Goal: Task Accomplishment & Management: Manage account settings

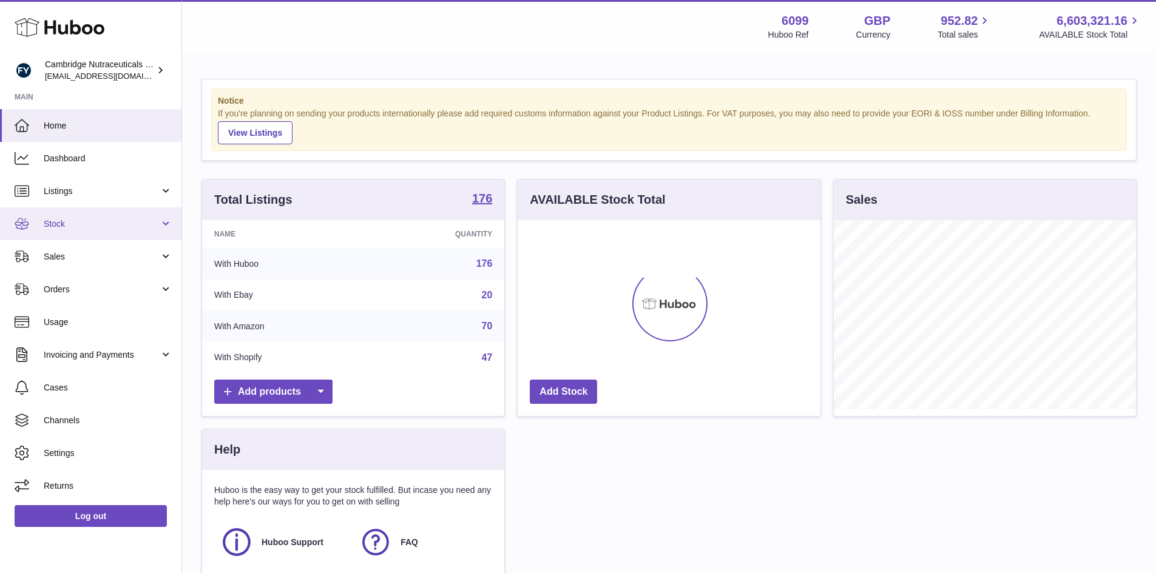
scroll to position [189, 303]
click at [83, 225] on span "Stock" at bounding box center [102, 224] width 116 height 12
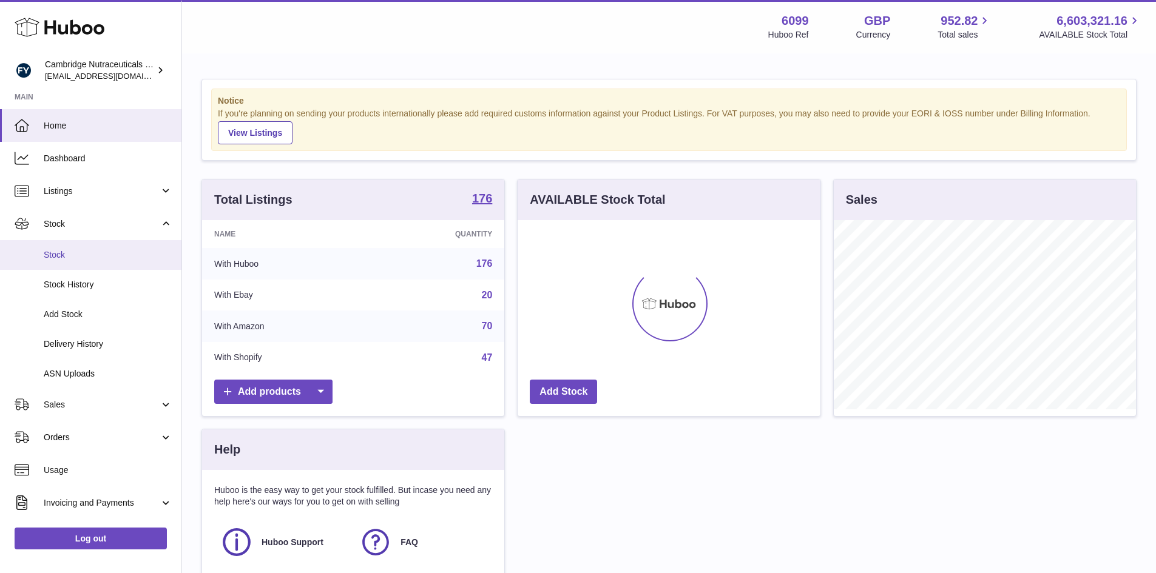
click at [77, 251] on span "Stock" at bounding box center [108, 255] width 129 height 12
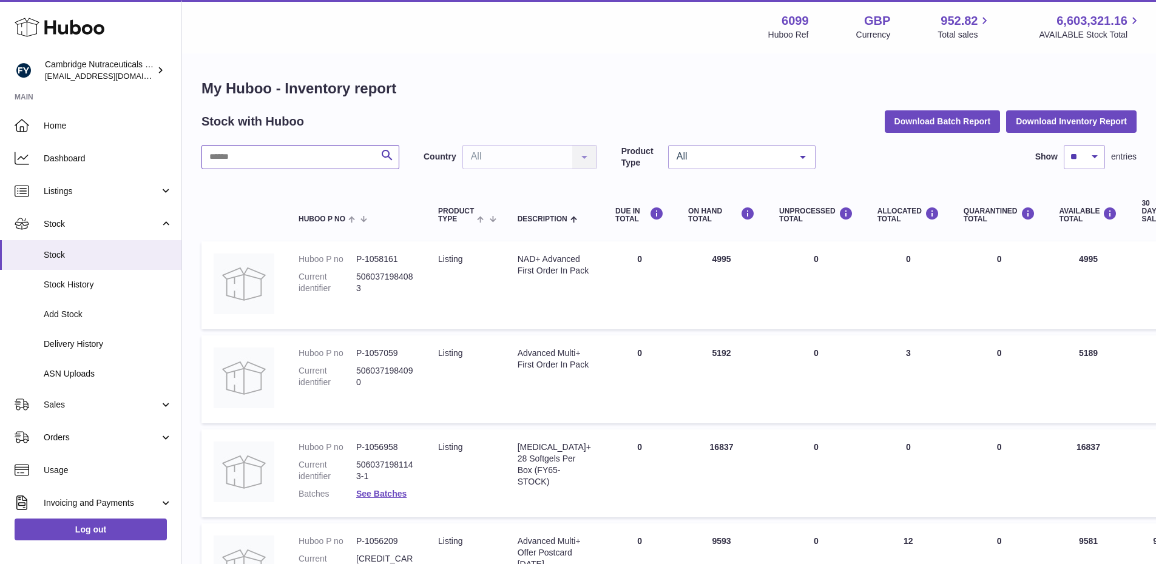
click at [247, 164] on input "text" at bounding box center [300, 157] width 198 height 24
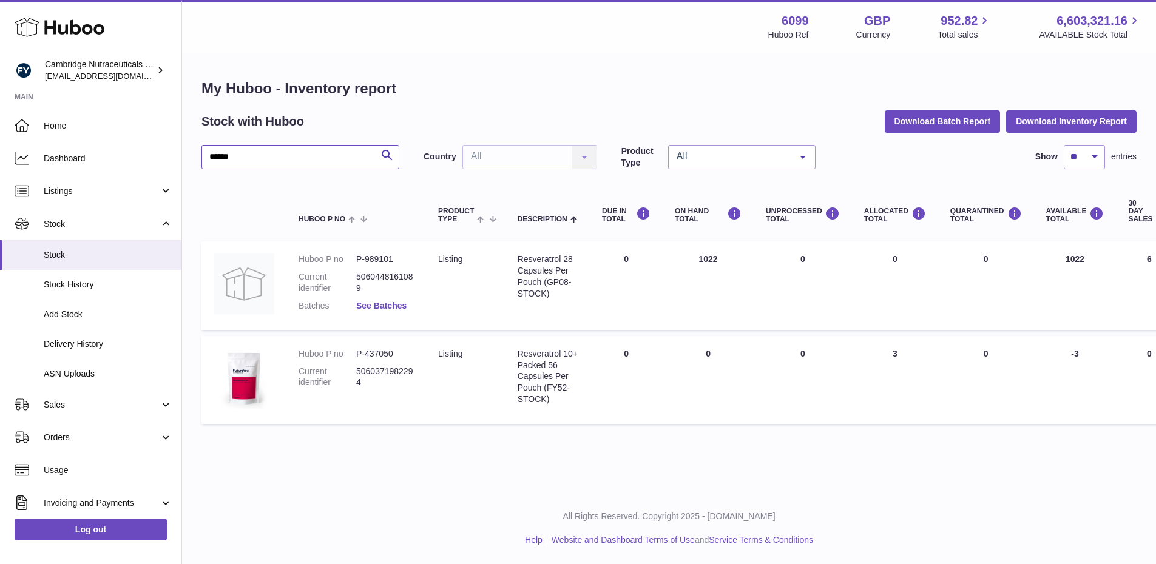
type input "******"
click at [396, 302] on link "See Batches" at bounding box center [381, 306] width 50 height 10
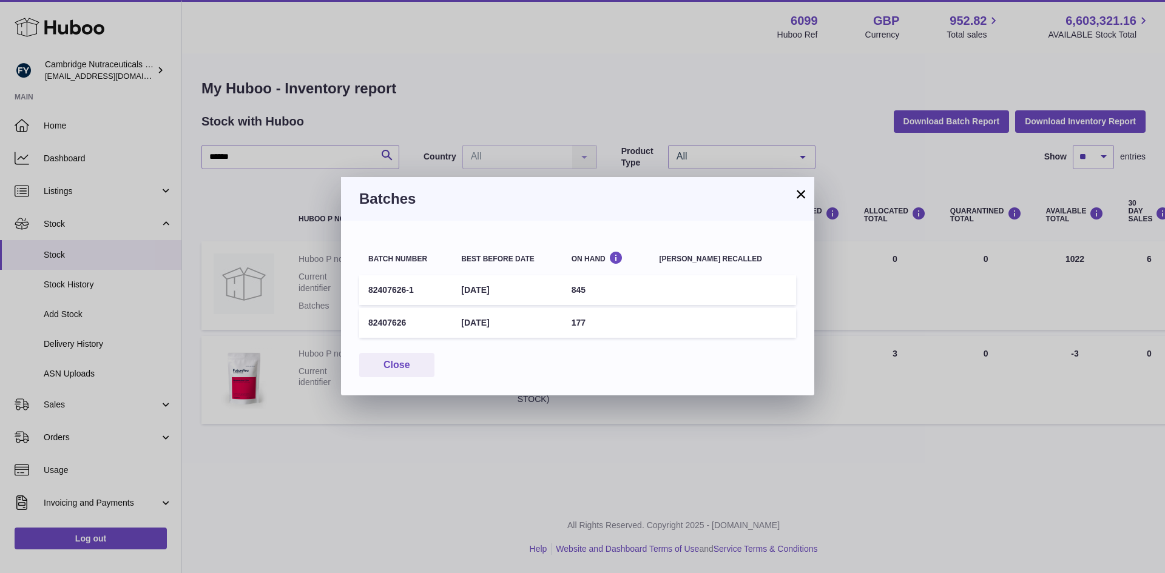
click at [802, 191] on button "×" at bounding box center [801, 194] width 15 height 15
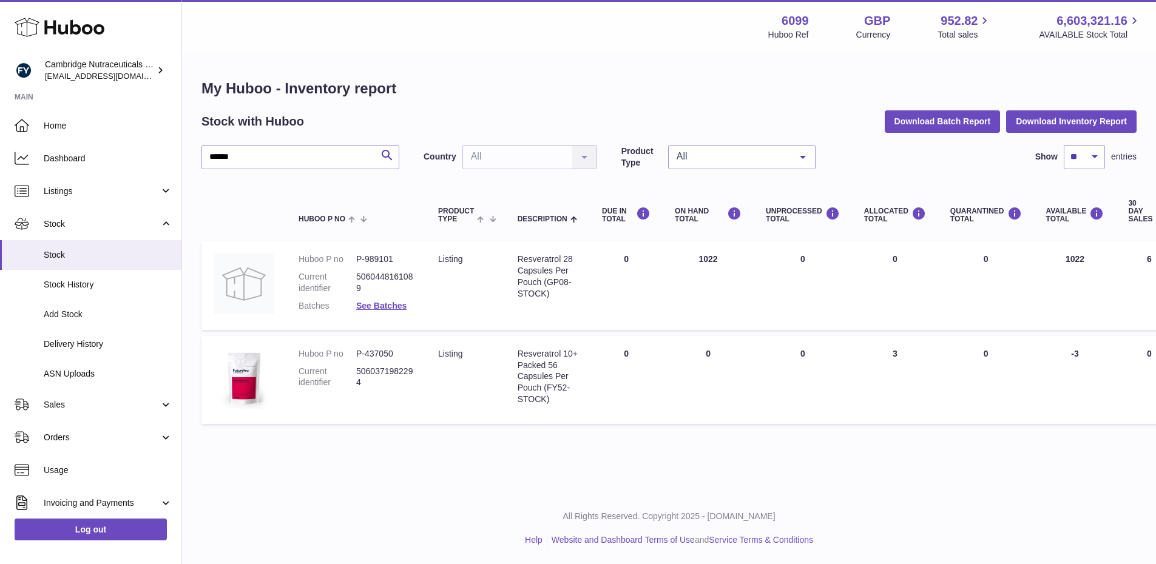
click at [396, 311] on dd "See Batches" at bounding box center [385, 306] width 58 height 12
click at [394, 307] on link "See Batches" at bounding box center [381, 306] width 50 height 10
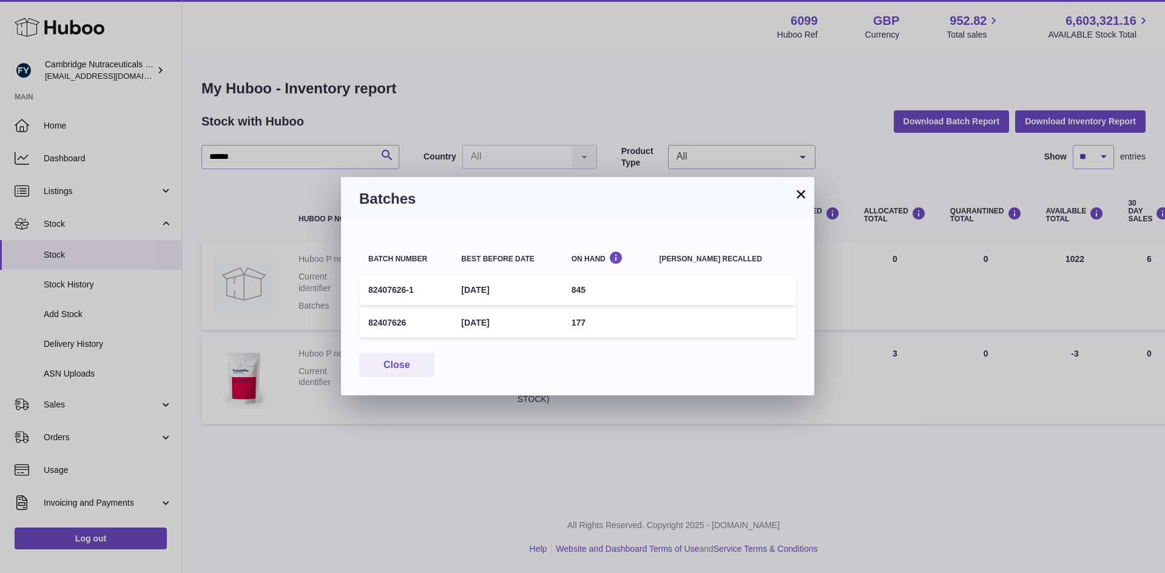
click at [801, 190] on button "×" at bounding box center [801, 194] width 15 height 15
